Goal: Task Accomplishment & Management: Use online tool/utility

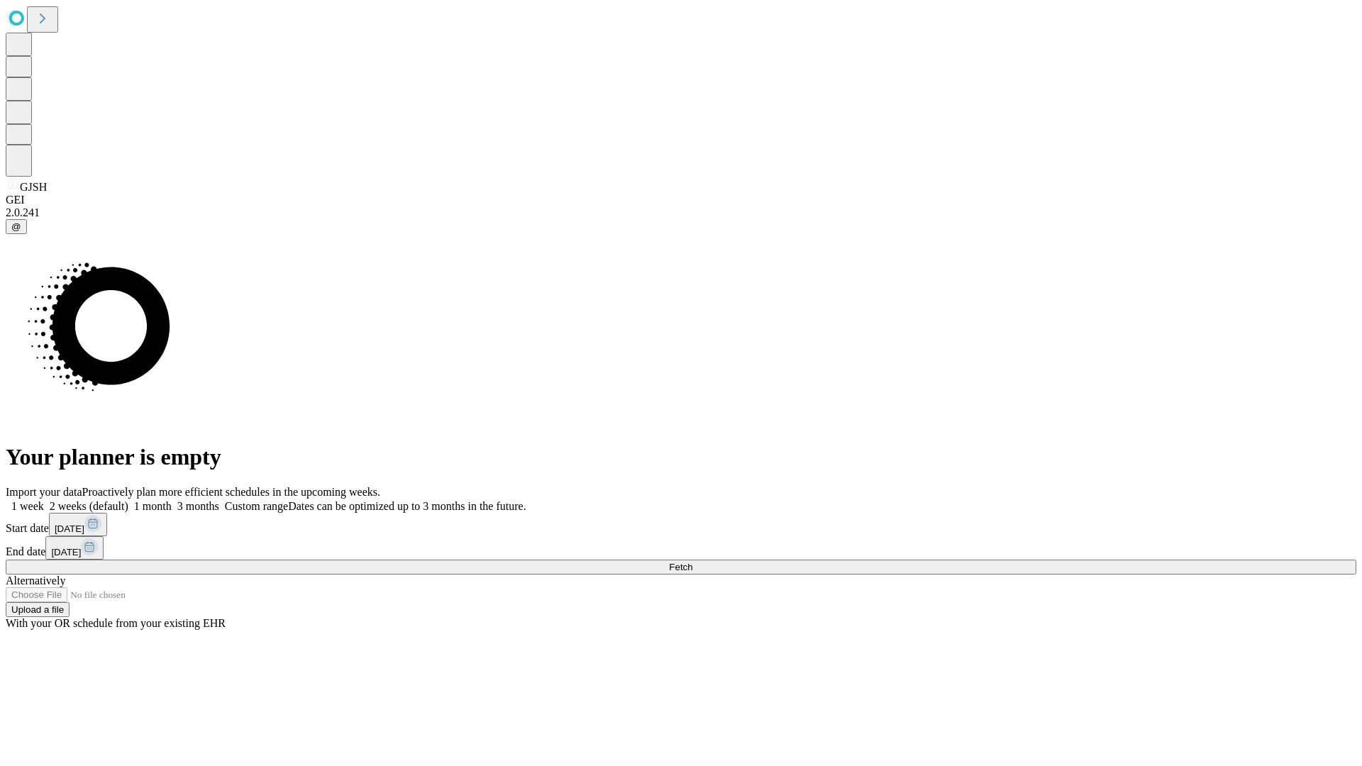
click at [692, 562] on span "Fetch" at bounding box center [680, 567] width 23 height 11
